Goal: Task Accomplishment & Management: Complete application form

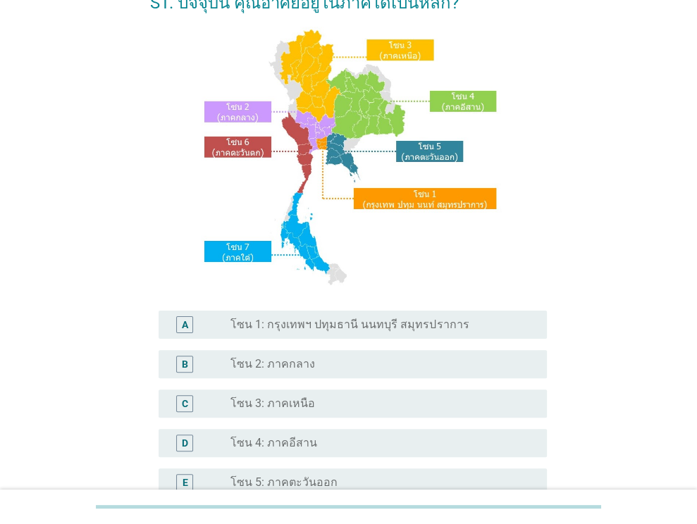
scroll to position [211, 0]
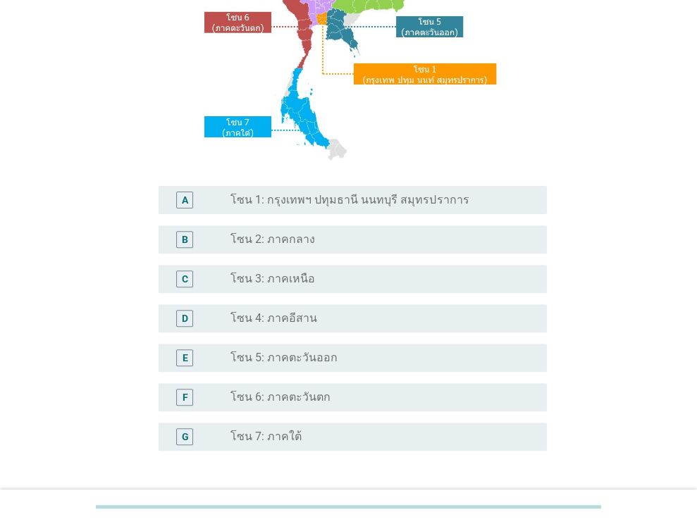
click at [283, 202] on label "โซน 1: กรุงเทพฯ ปทุมธานี นนทบุรี สมุทรปราการ" at bounding box center [350, 200] width 238 height 14
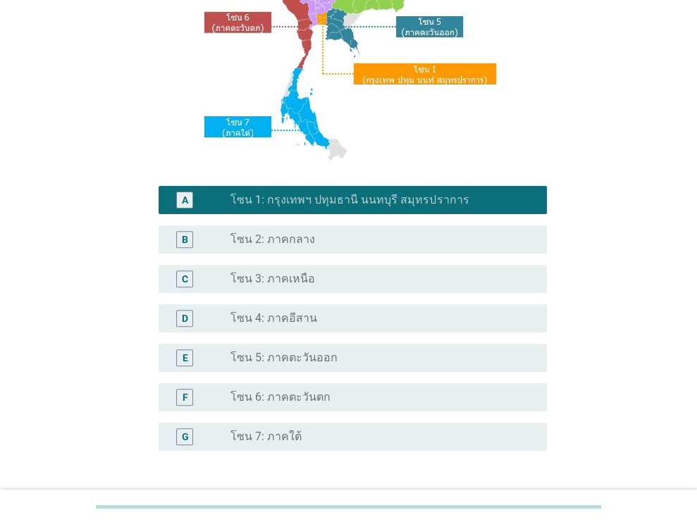
scroll to position [319, 0]
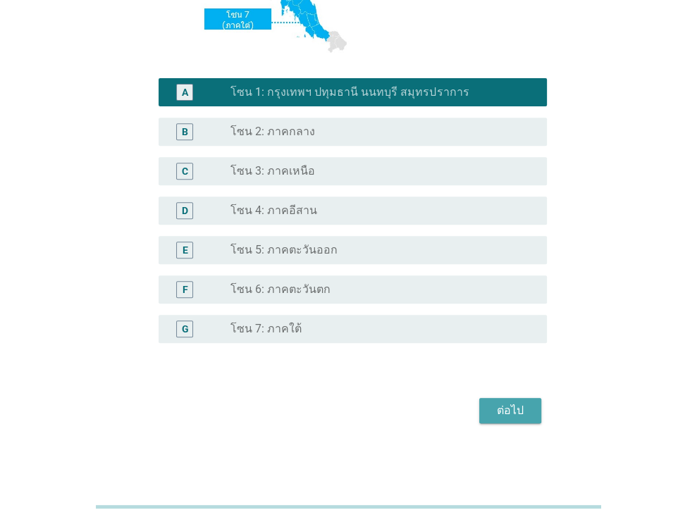
click at [505, 405] on div "ต่อไป" at bounding box center [510, 411] width 39 height 17
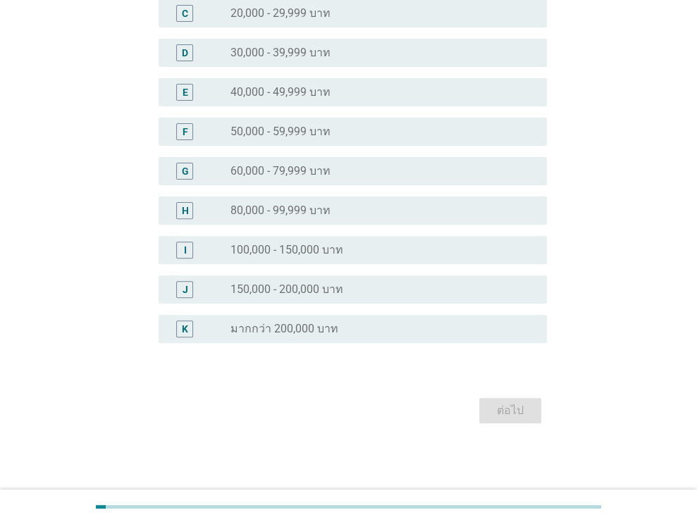
scroll to position [0, 0]
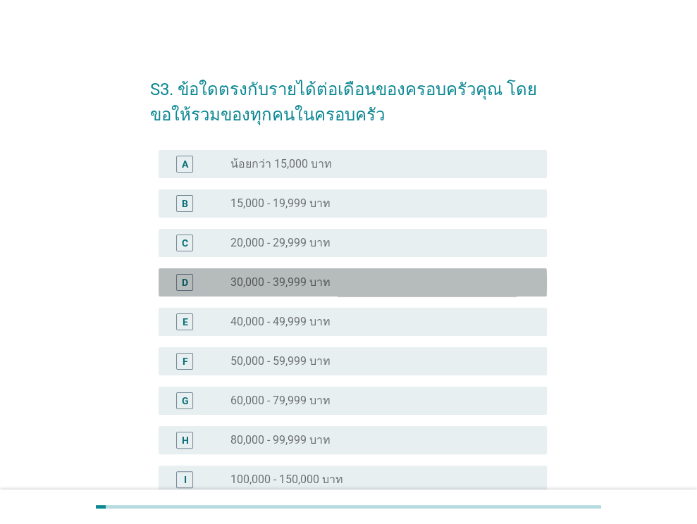
click at [357, 281] on div "radio_button_unchecked 30,000 - 39,999 บาท" at bounding box center [378, 283] width 294 height 14
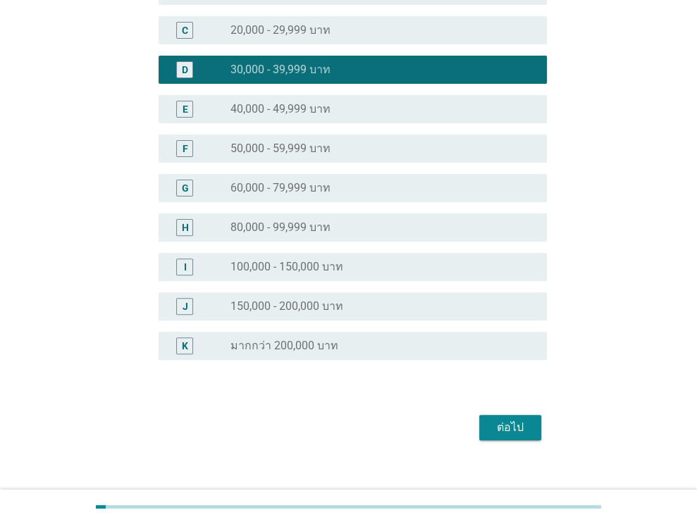
scroll to position [230, 0]
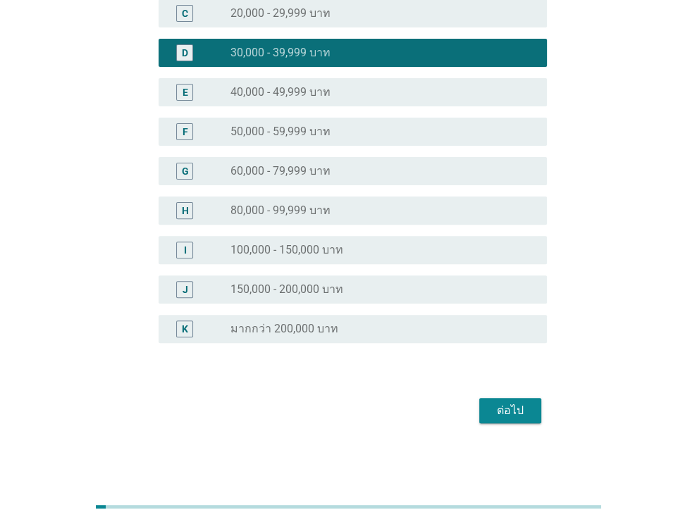
click at [499, 410] on div "ต่อไป" at bounding box center [510, 411] width 39 height 17
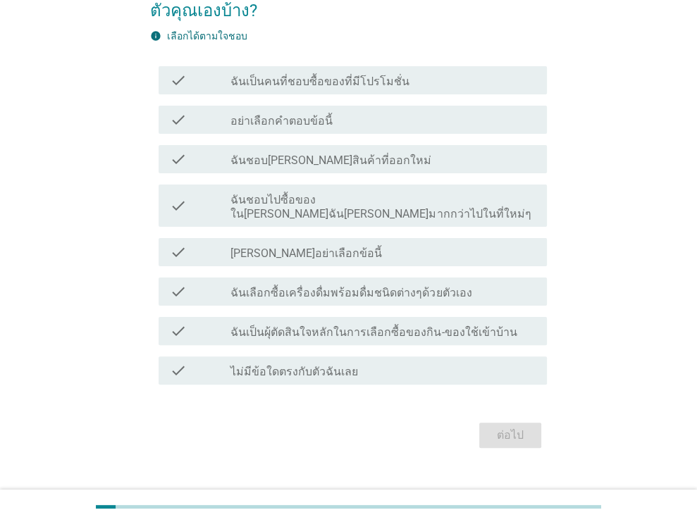
scroll to position [115, 0]
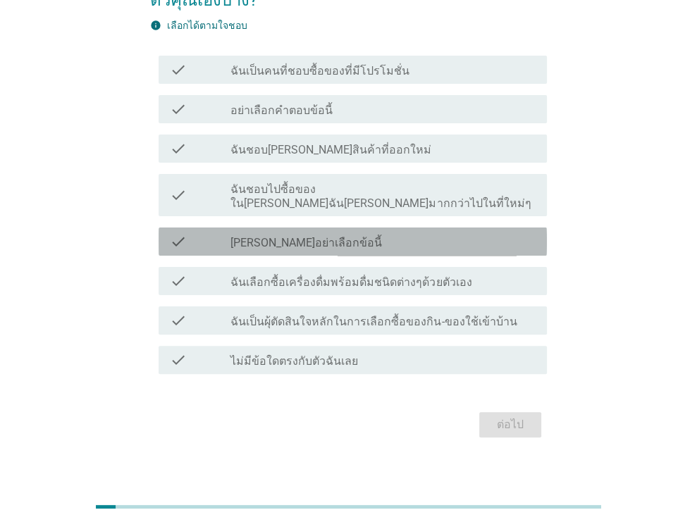
click at [325, 234] on div "check_box_outline_blank [PERSON_NAME]อย่าเลือกข้อนี้" at bounding box center [383, 241] width 305 height 17
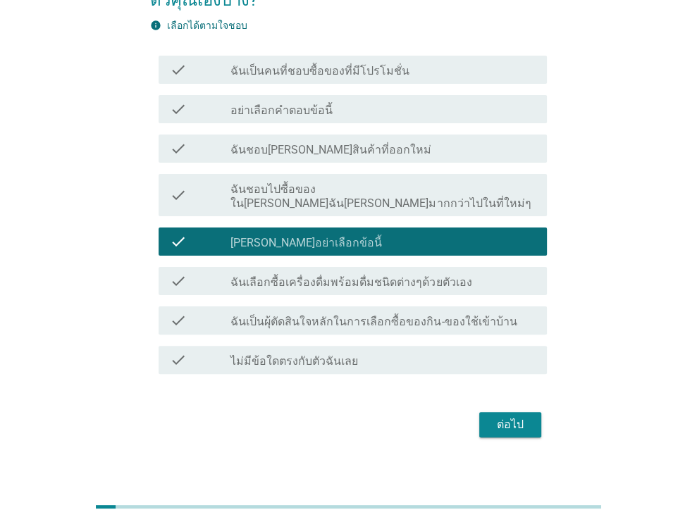
click at [325, 234] on div "check_box_outline_blank [PERSON_NAME]อย่าเลือกข้อนี้" at bounding box center [383, 241] width 305 height 17
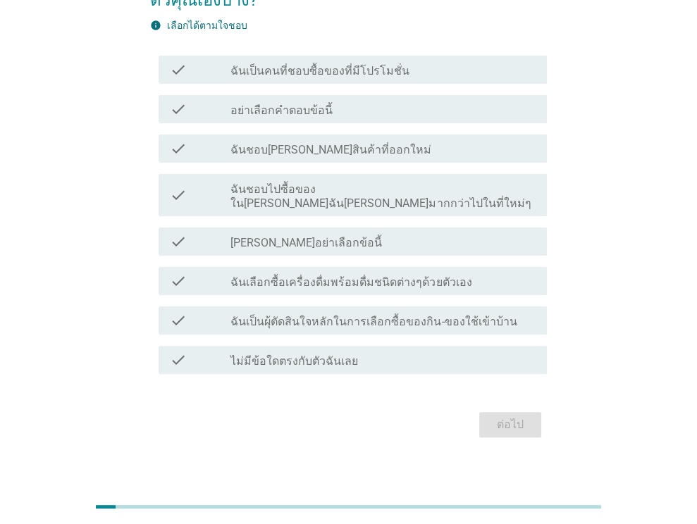
scroll to position [44, 0]
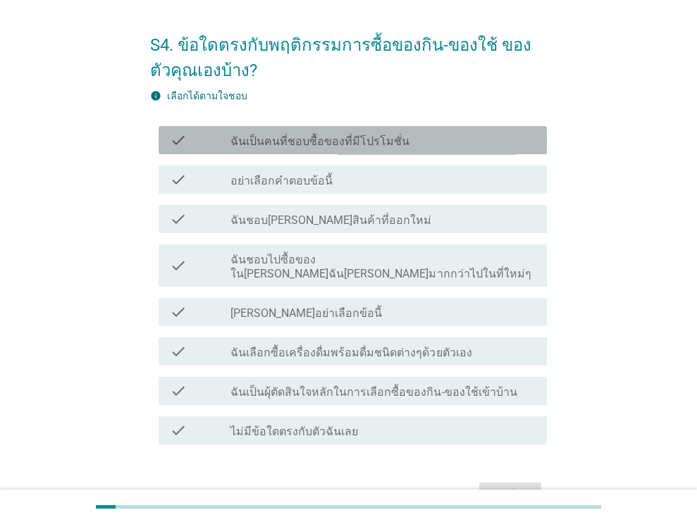
click at [312, 140] on label "ฉันเป็นคนที่ชอบซื้อของที่มีโปรโมชั่น" at bounding box center [320, 142] width 179 height 14
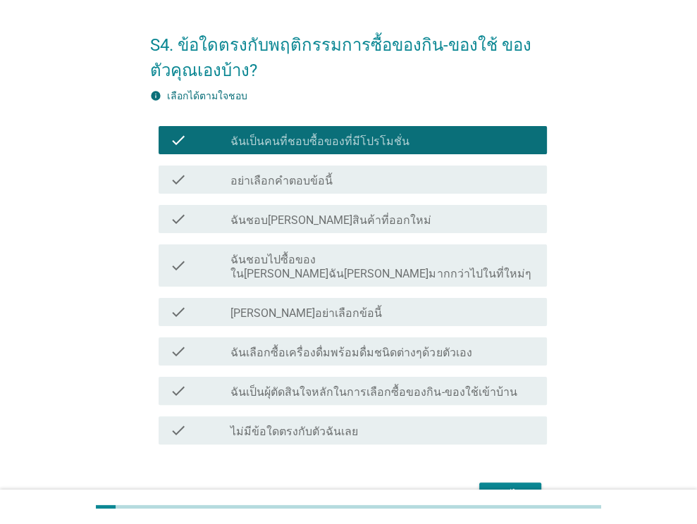
click at [504, 487] on div "ต่อไป" at bounding box center [510, 495] width 39 height 17
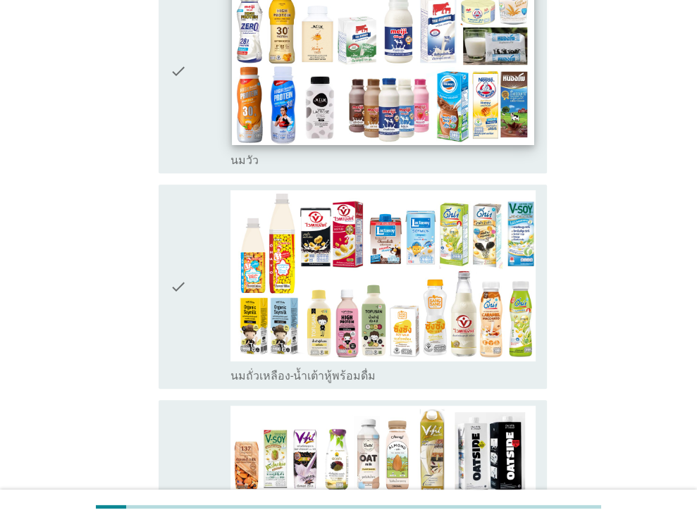
scroll to position [352, 0]
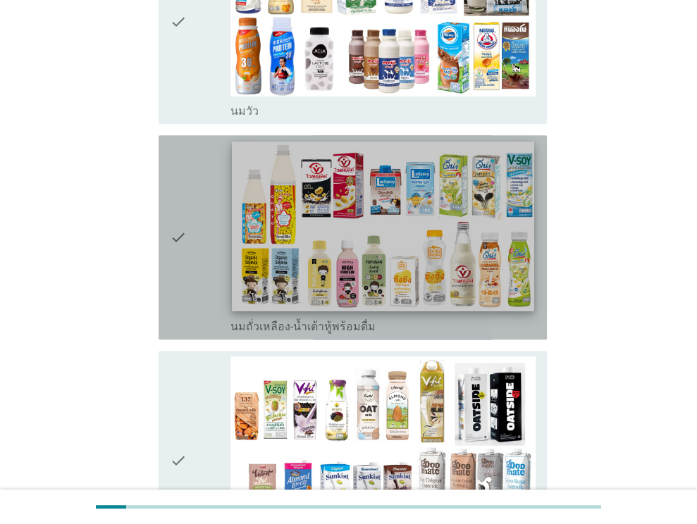
click at [409, 219] on img at bounding box center [384, 227] width 302 height 170
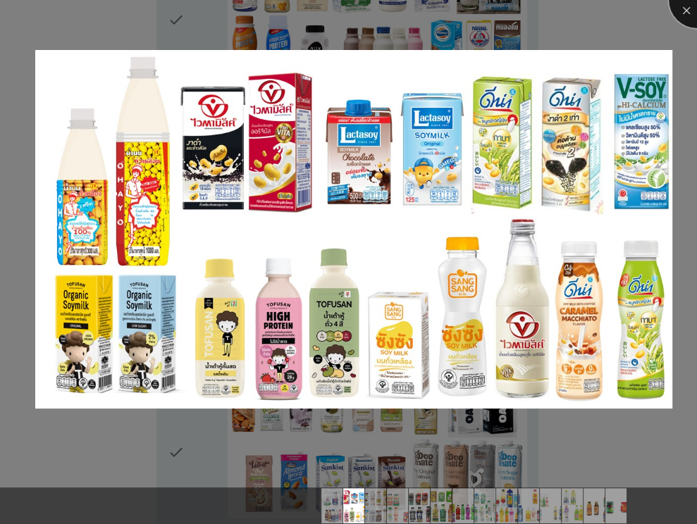
click at [692, 22] on div at bounding box center [697, 0] width 56 height 56
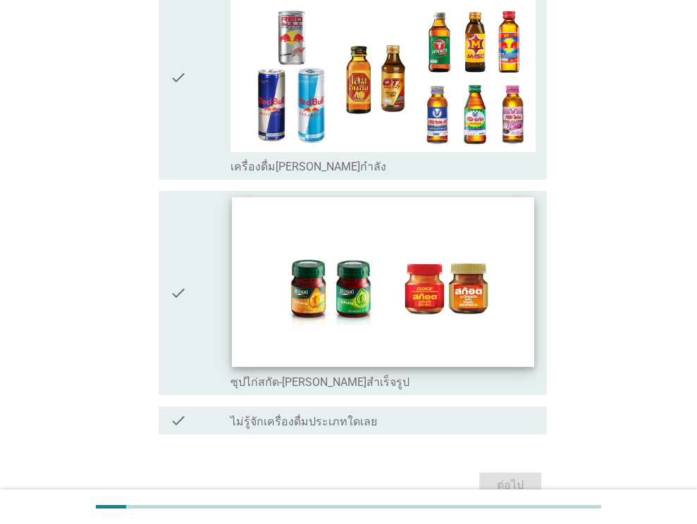
scroll to position [2933, 0]
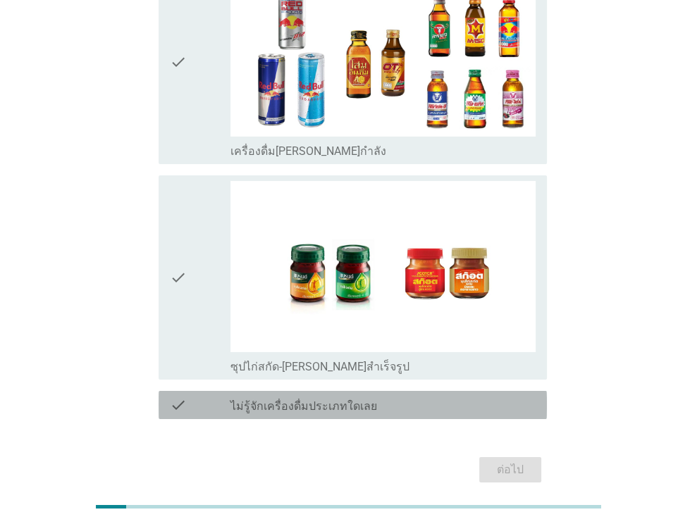
click at [397, 397] on div "check_box_outline_blank ไม่รู้จักเครื่องดื่มประเภทใดเลย" at bounding box center [383, 405] width 305 height 17
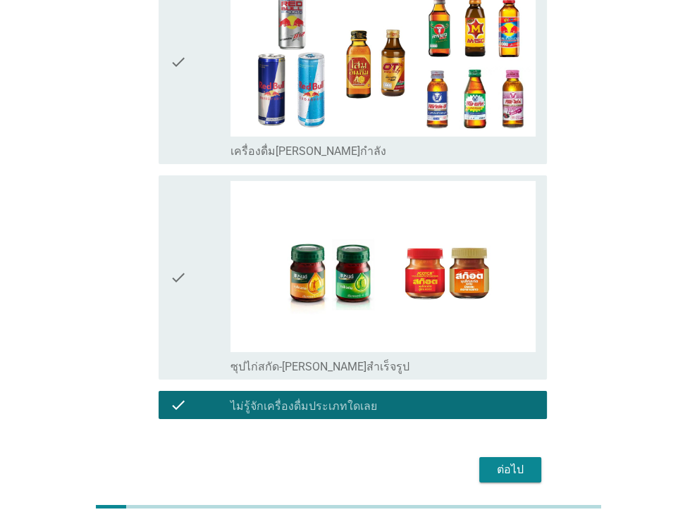
click at [407, 397] on div "check_box_outline_blank ไม่รู้จักเครื่องดื่มประเภทใดเลย" at bounding box center [383, 405] width 305 height 17
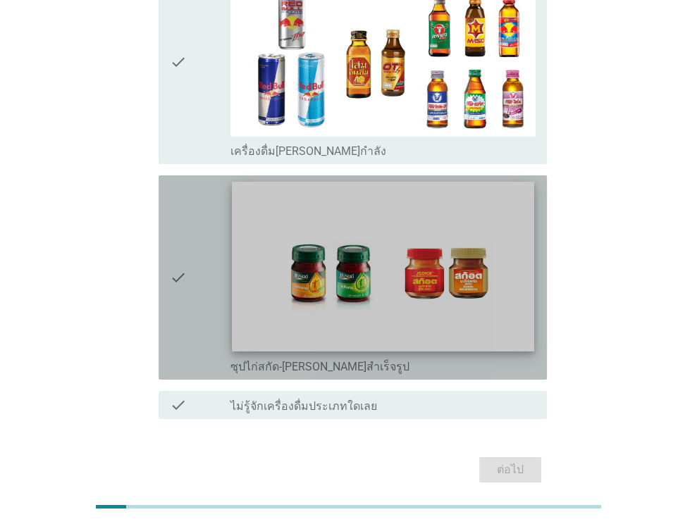
click at [338, 235] on img at bounding box center [384, 267] width 302 height 170
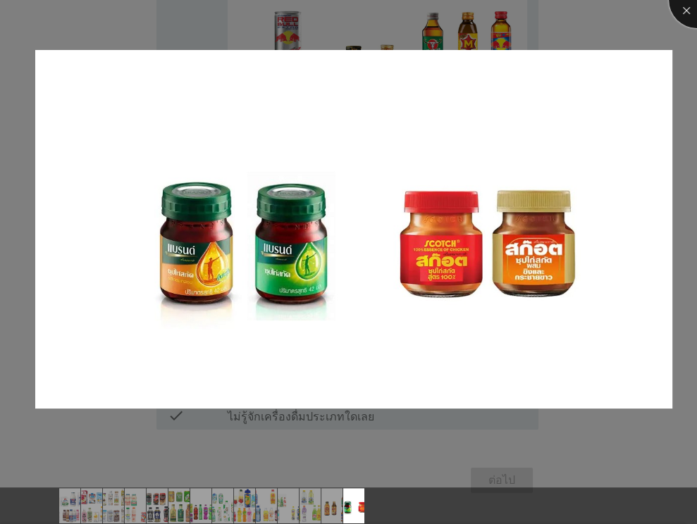
click at [681, 9] on div at bounding box center [697, 0] width 56 height 56
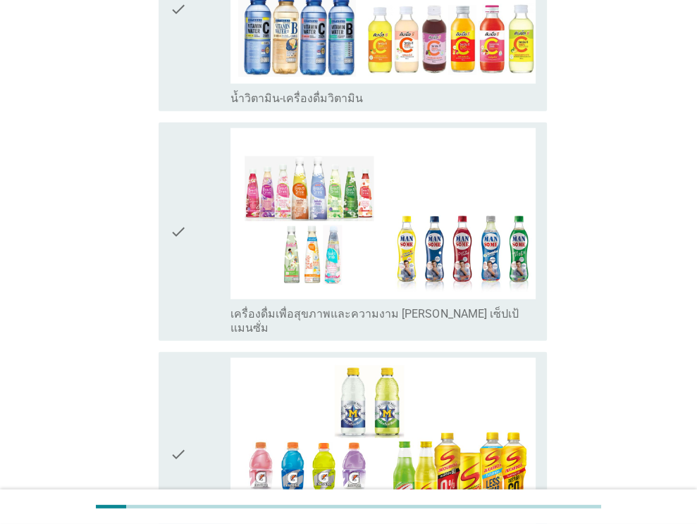
scroll to position [2171, 0]
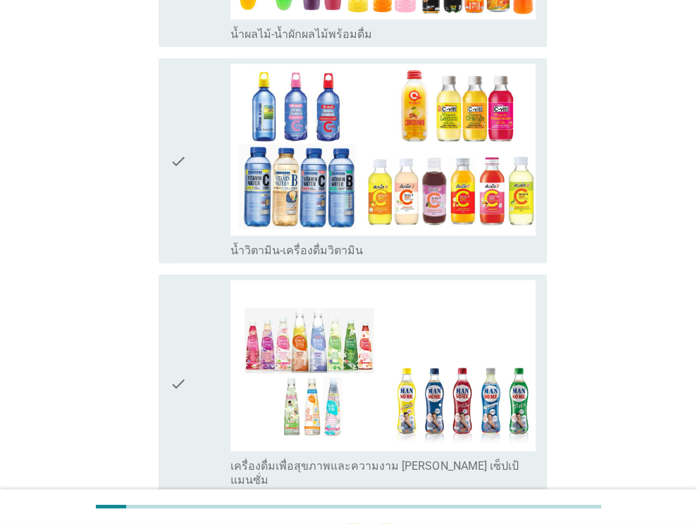
click at [171, 328] on icon "check" at bounding box center [178, 384] width 17 height 207
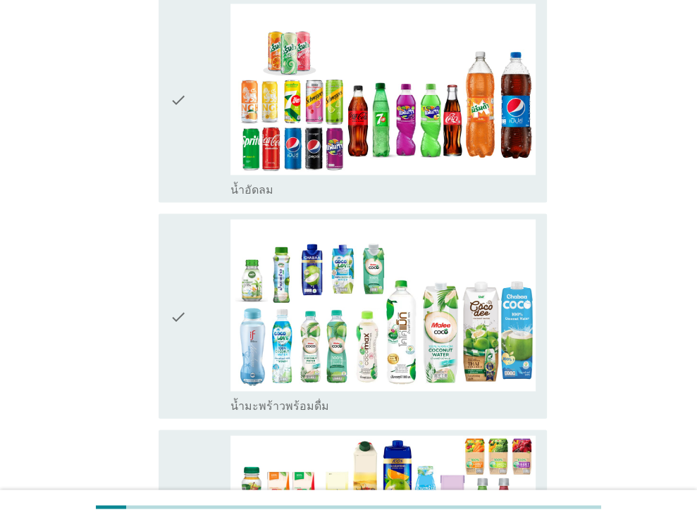
scroll to position [1537, 0]
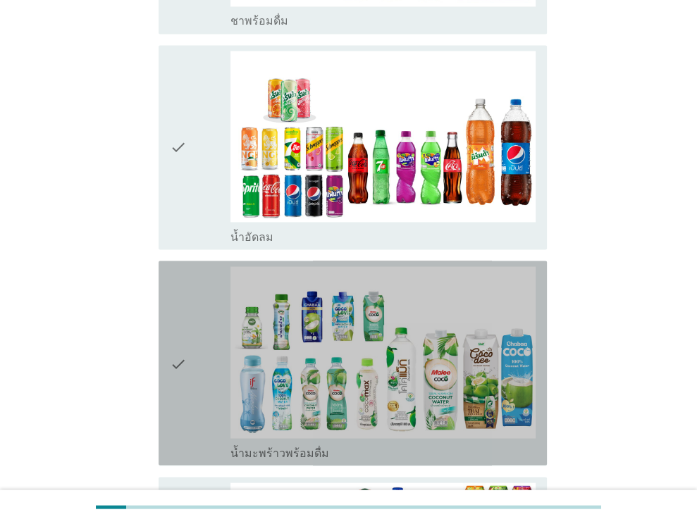
click at [176, 321] on icon "check" at bounding box center [178, 362] width 17 height 193
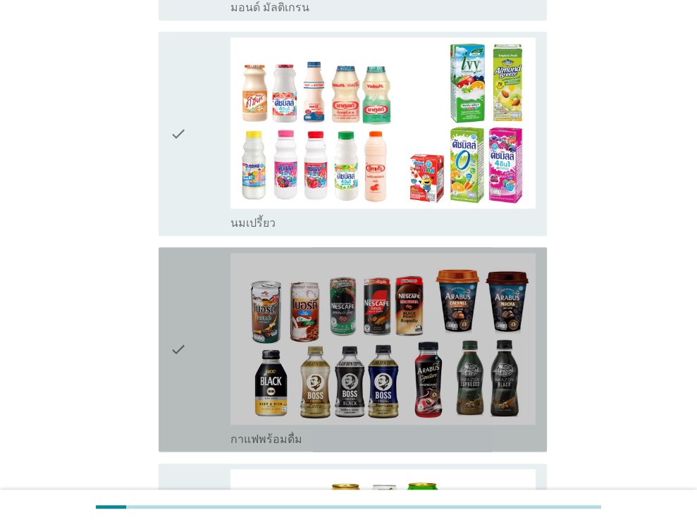
click at [175, 313] on icon "check" at bounding box center [178, 349] width 17 height 193
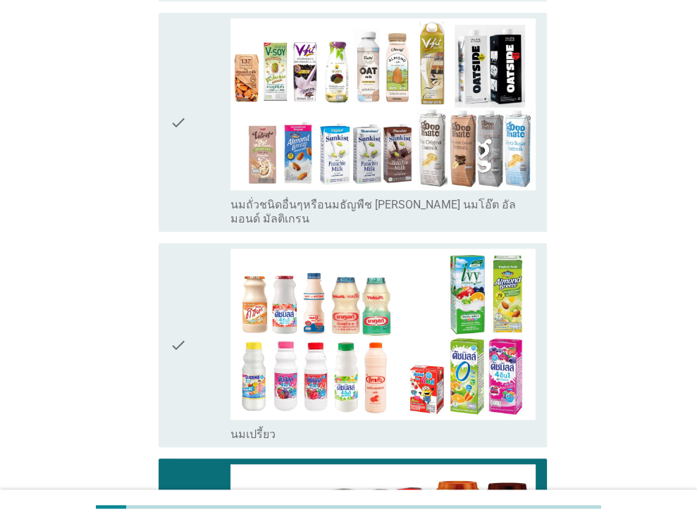
click at [175, 312] on icon "check" at bounding box center [178, 345] width 17 height 193
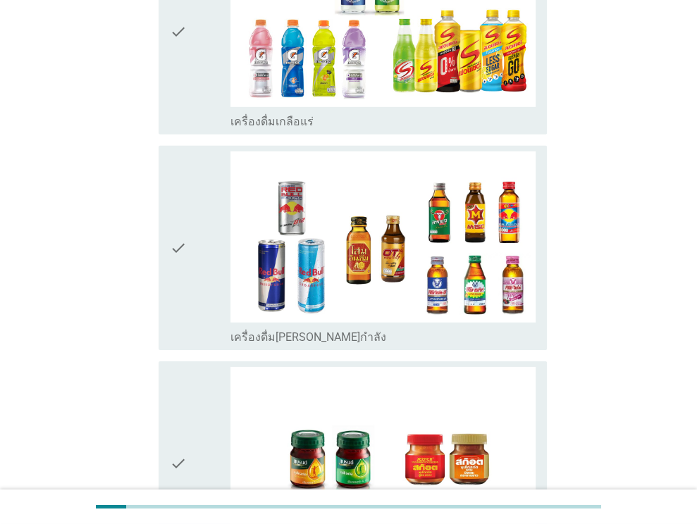
scroll to position [2933, 0]
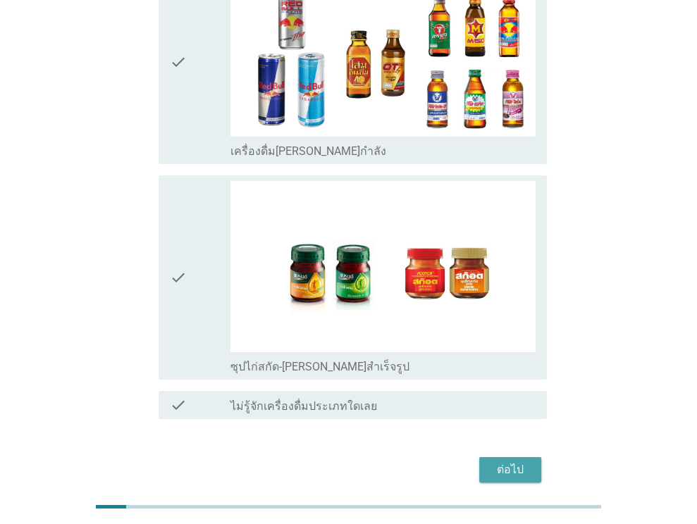
click at [502, 462] on div "ต่อไป" at bounding box center [510, 470] width 39 height 17
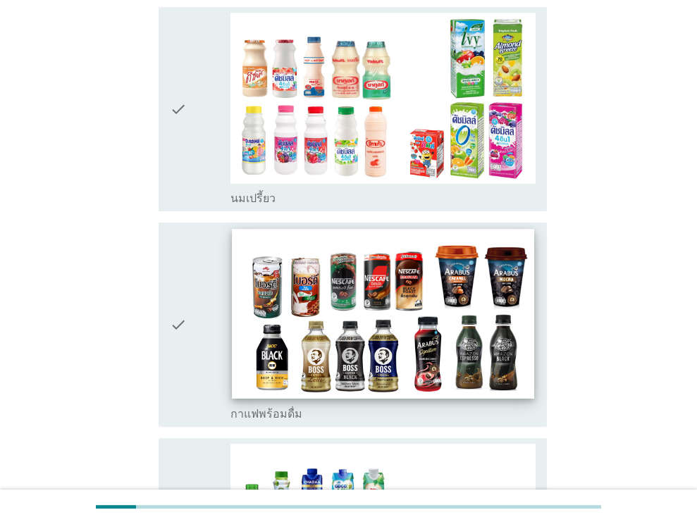
scroll to position [282, 0]
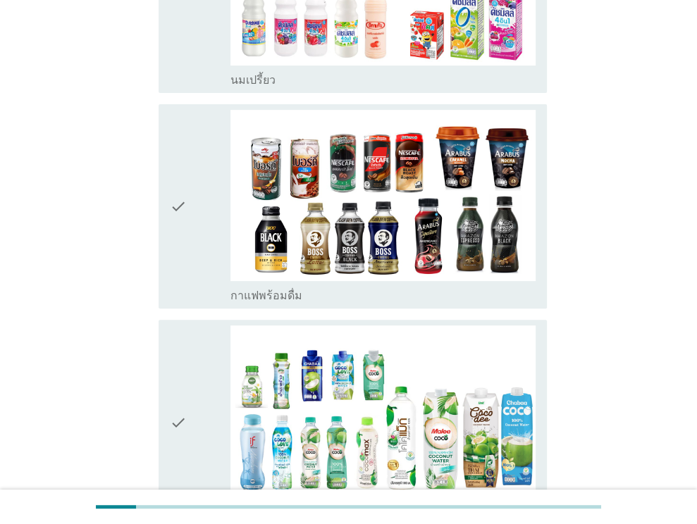
click at [206, 183] on div "check" at bounding box center [200, 206] width 61 height 193
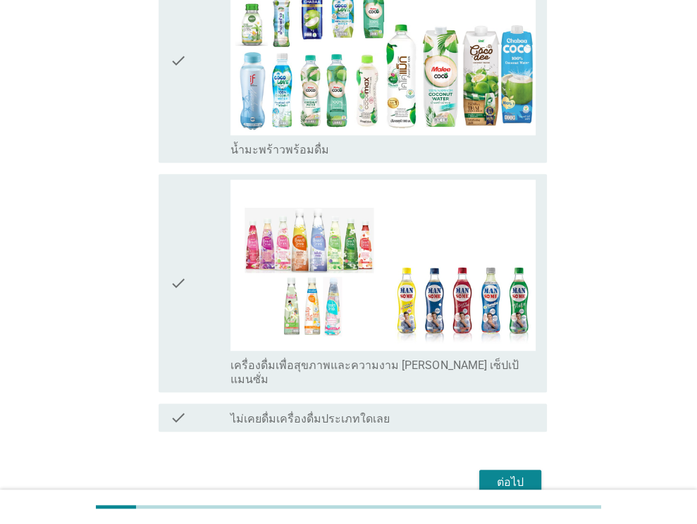
scroll to position [675, 0]
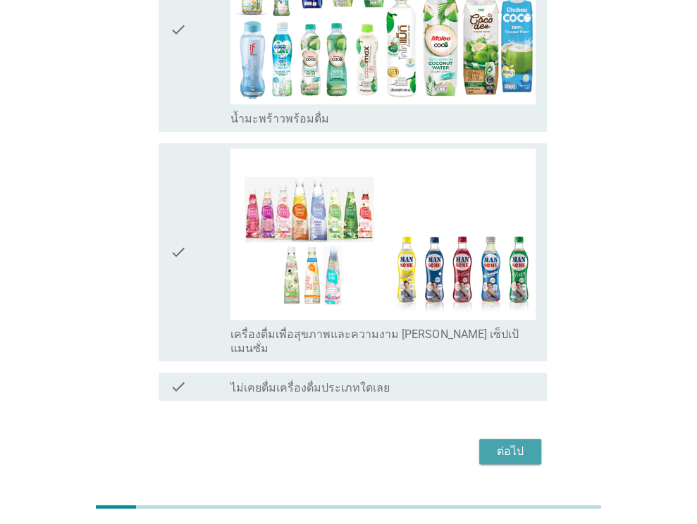
click at [508, 443] on div "ต่อไป" at bounding box center [510, 451] width 39 height 17
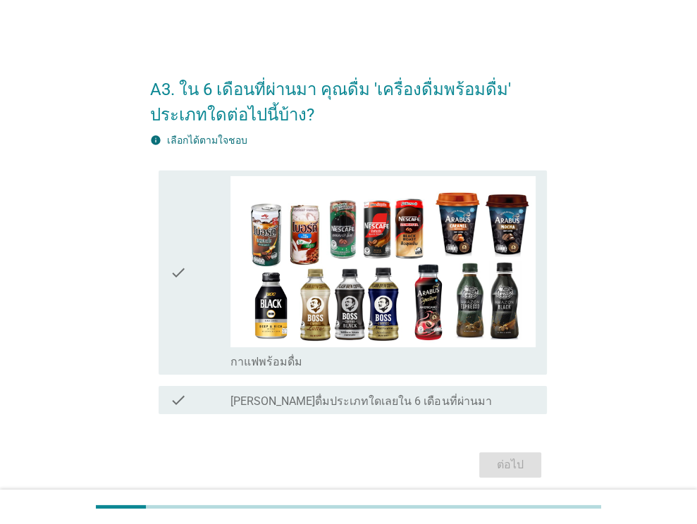
click at [183, 271] on icon "check" at bounding box center [178, 272] width 17 height 193
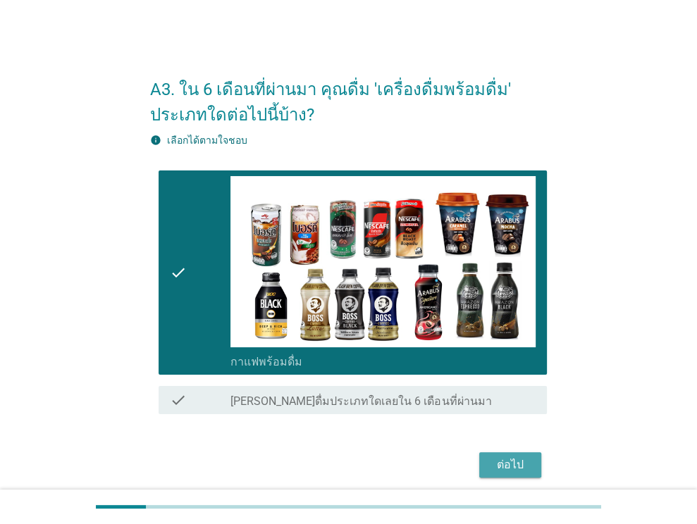
click at [497, 472] on div "ต่อไป" at bounding box center [510, 465] width 39 height 17
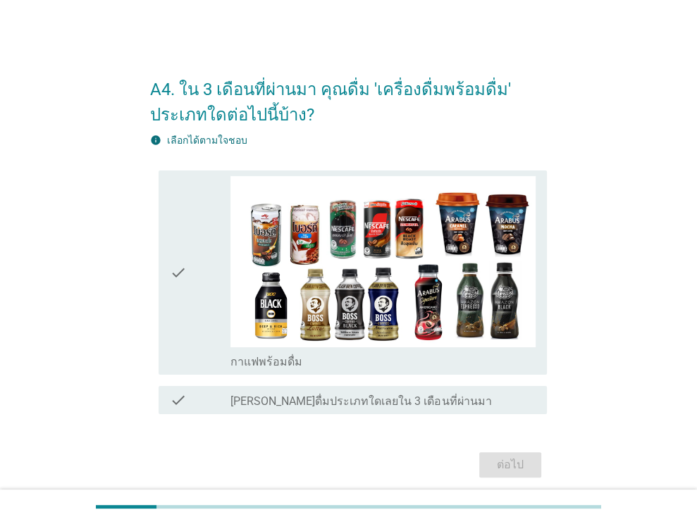
click at [172, 298] on icon "check" at bounding box center [178, 272] width 17 height 193
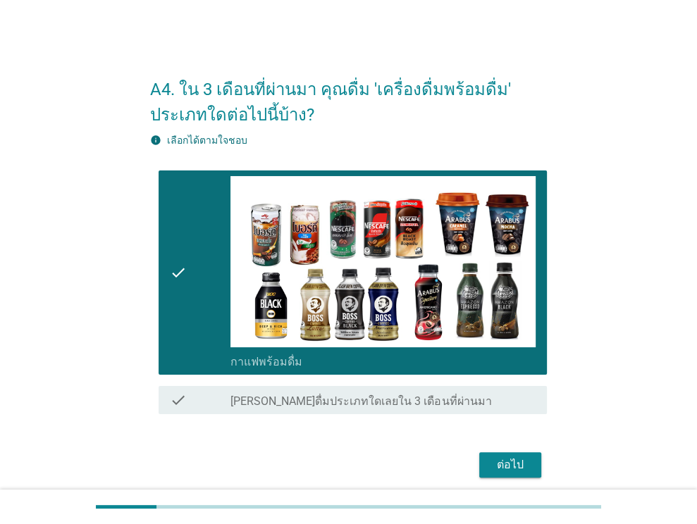
click at [534, 460] on button "ต่อไป" at bounding box center [510, 465] width 62 height 25
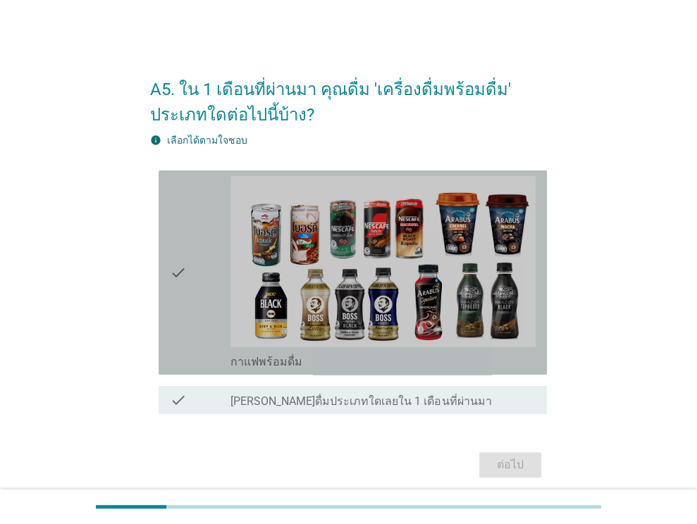
click at [193, 288] on div "check" at bounding box center [200, 272] width 61 height 193
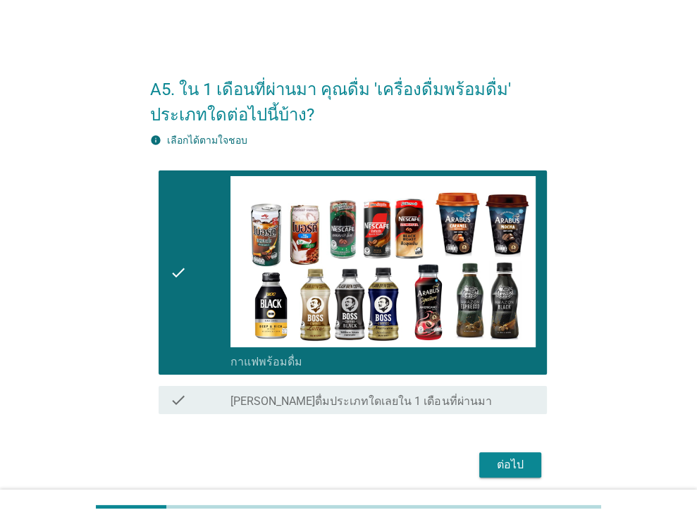
click at [495, 460] on div "ต่อไป" at bounding box center [510, 465] width 39 height 17
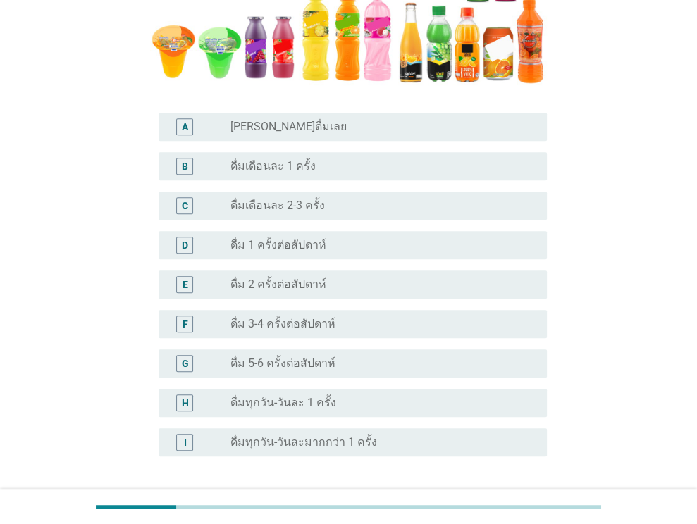
scroll to position [352, 0]
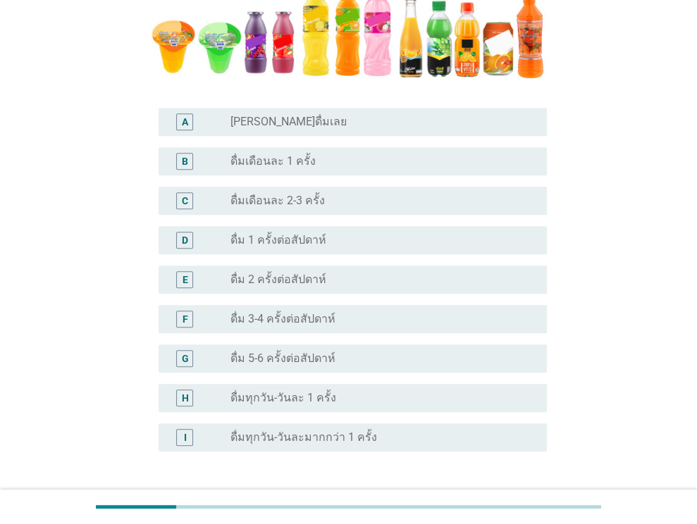
click at [235, 156] on label "ดื่มเดือนละ 1 ครั้ง" at bounding box center [273, 161] width 85 height 14
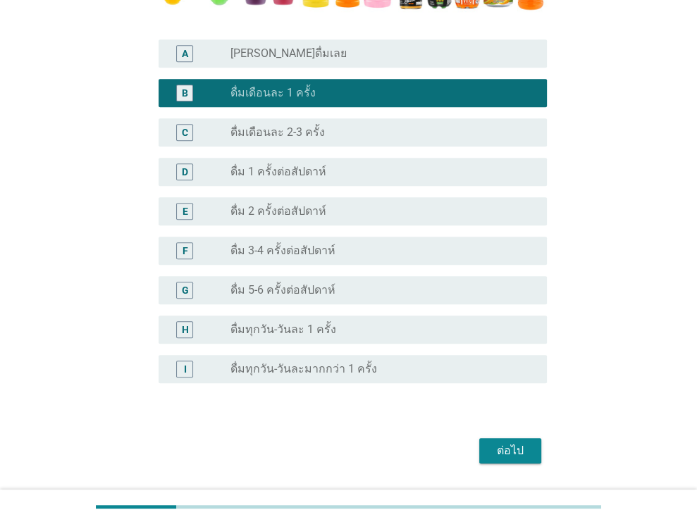
scroll to position [462, 0]
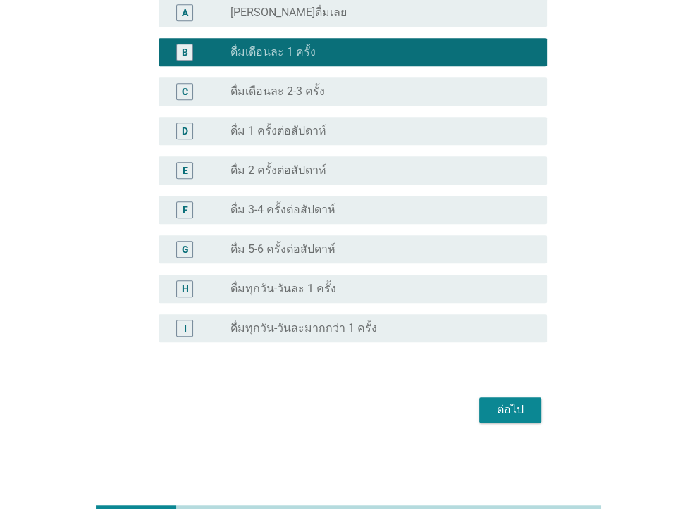
click at [498, 415] on div "ต่อไป" at bounding box center [510, 410] width 39 height 17
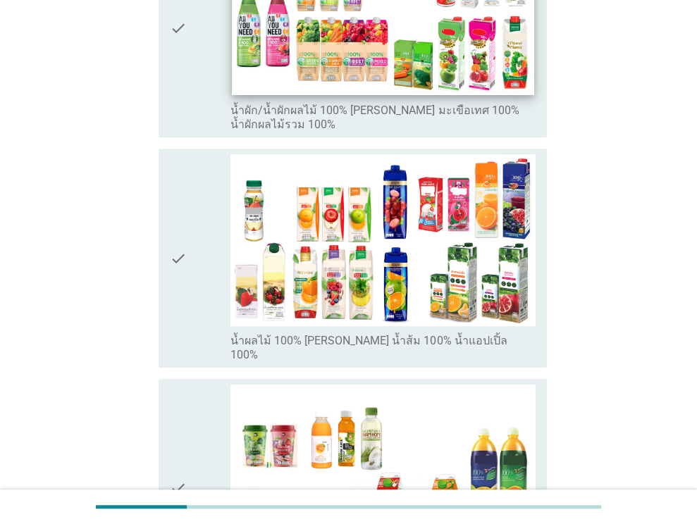
scroll to position [749, 0]
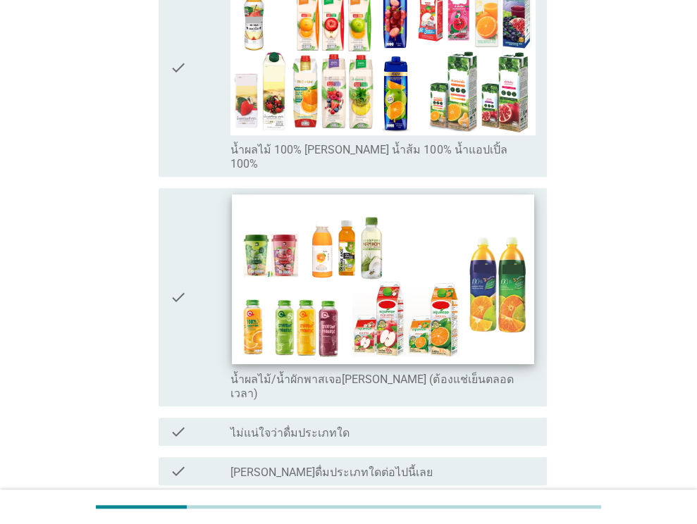
click at [403, 263] on img at bounding box center [384, 280] width 302 height 170
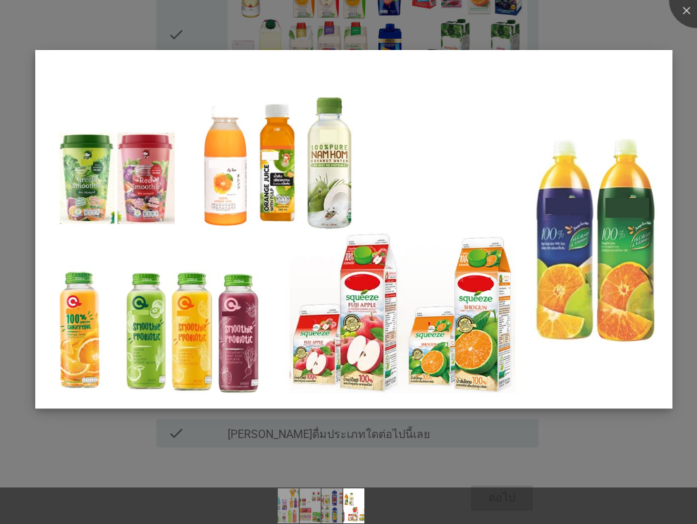
scroll to position [797, 0]
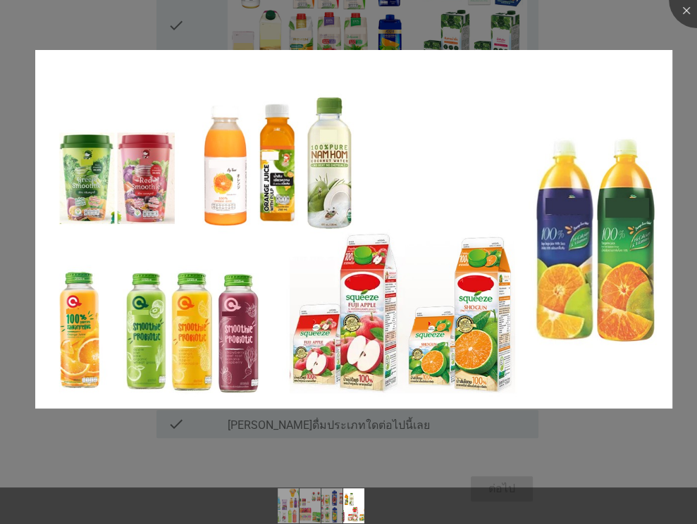
click at [563, 443] on div at bounding box center [348, 262] width 697 height 524
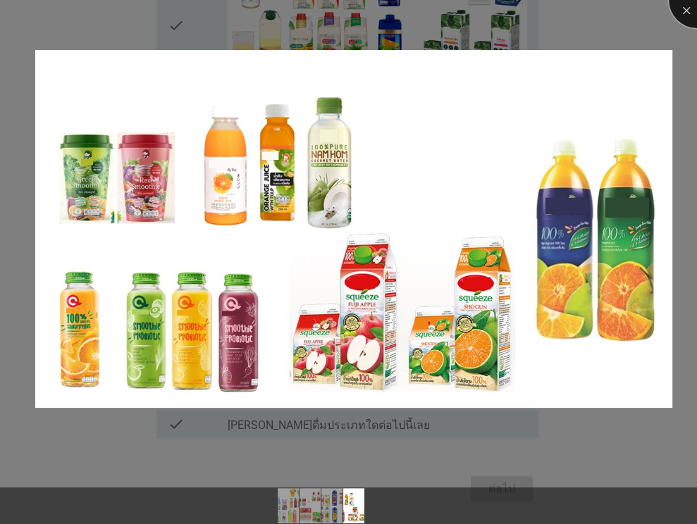
click at [680, 13] on div at bounding box center [697, 0] width 56 height 56
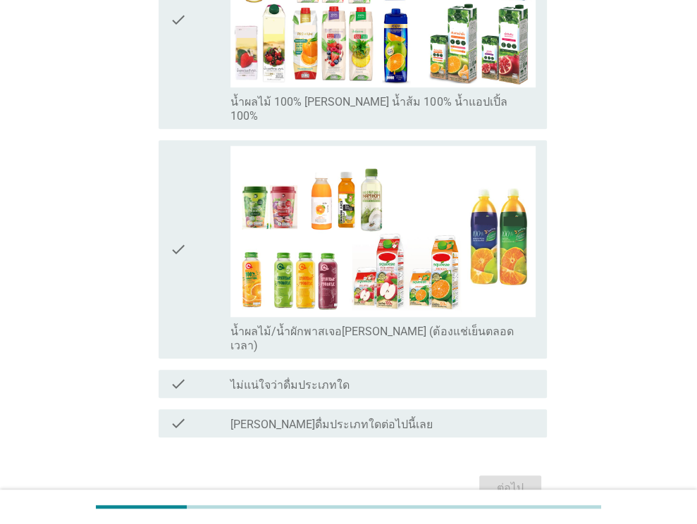
click at [166, 224] on div "check check_box_outline_blank น้ำผลไม้/น้ำผักพาสเจอ[PERSON_NAME] (ต้องแช่เย็นตล…" at bounding box center [353, 249] width 388 height 219
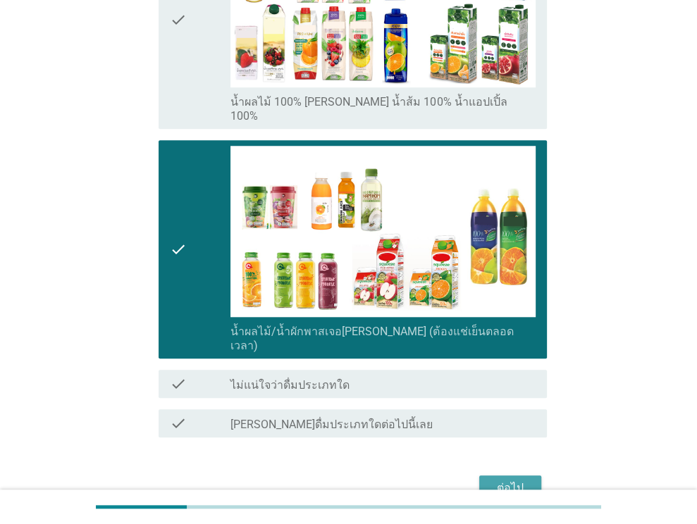
click at [515, 476] on button "ต่อไป" at bounding box center [510, 488] width 62 height 25
